Goal: Information Seeking & Learning: Learn about a topic

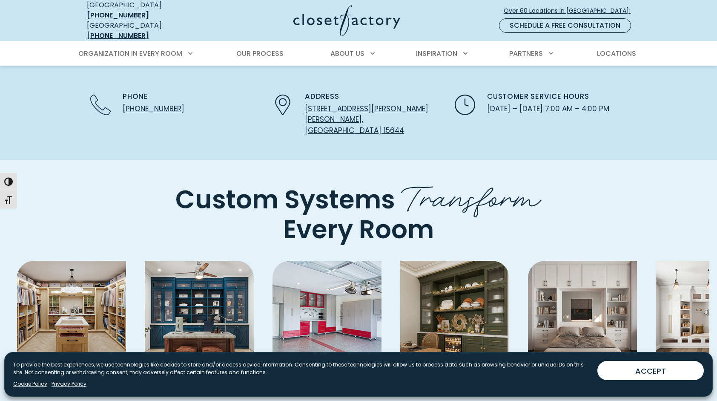
scroll to position [2384, 0]
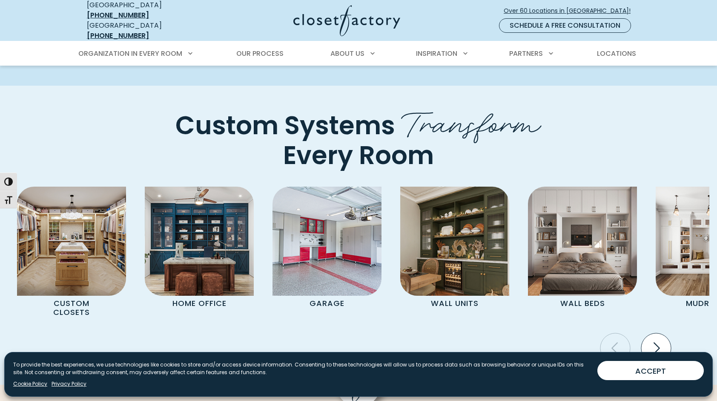
click at [662, 333] on icon "Next slide" at bounding box center [656, 348] width 30 height 30
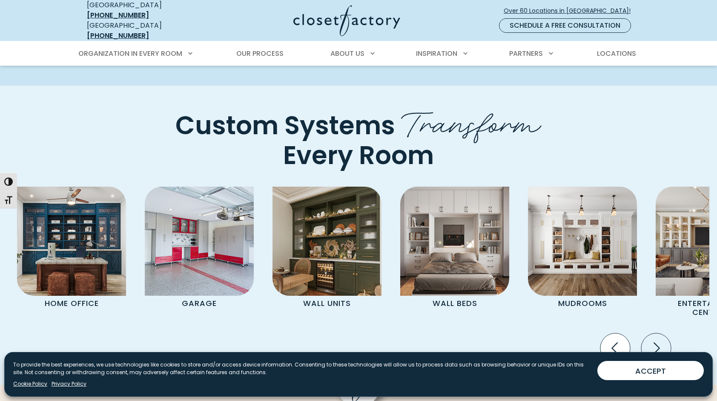
click at [616, 342] on icon "Previous slide" at bounding box center [614, 347] width 6 height 11
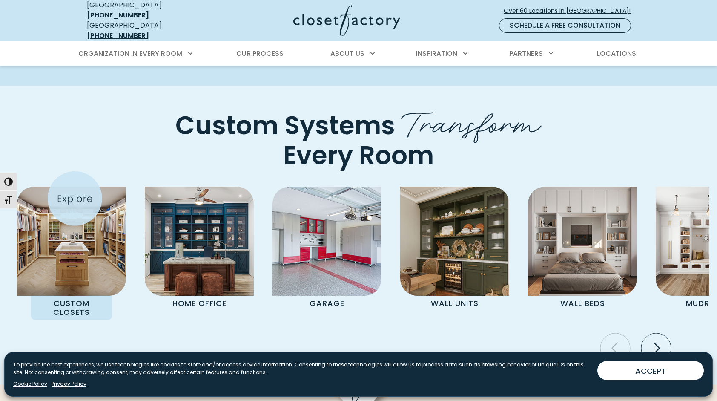
click at [75, 198] on img "Pages Gallery" at bounding box center [71, 240] width 109 height 109
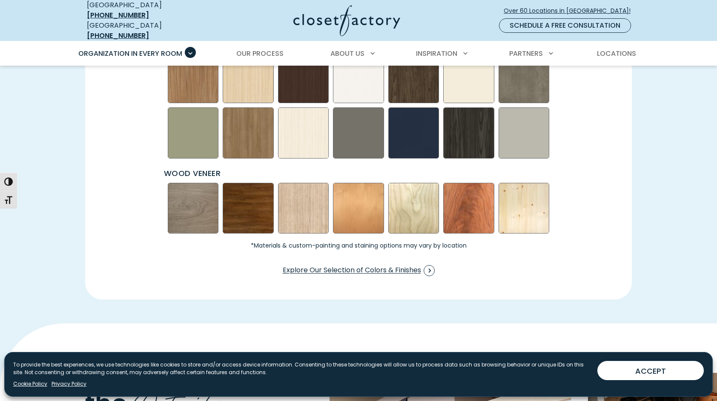
scroll to position [1277, 0]
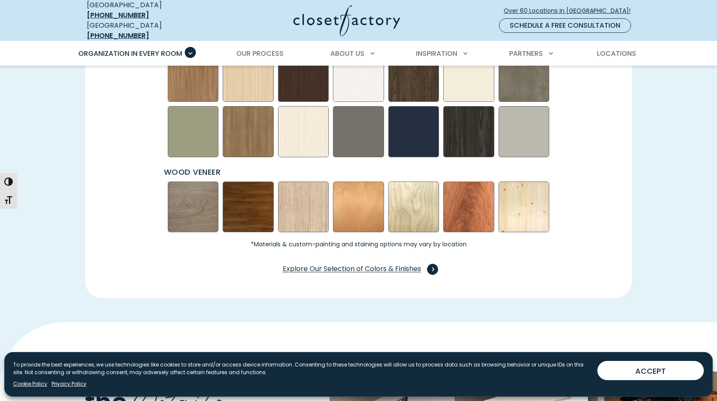
click at [392, 263] on span "Explore Our Selection of Colors & Finishes" at bounding box center [359, 268] width 152 height 11
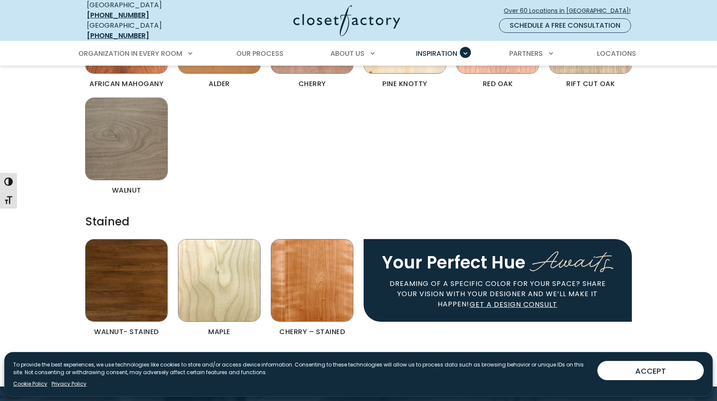
scroll to position [1830, 0]
